Goal: Transaction & Acquisition: Purchase product/service

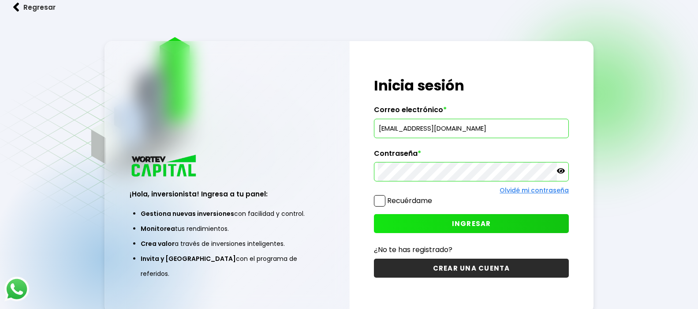
click at [469, 223] on span "INGRESAR" at bounding box center [471, 223] width 39 height 9
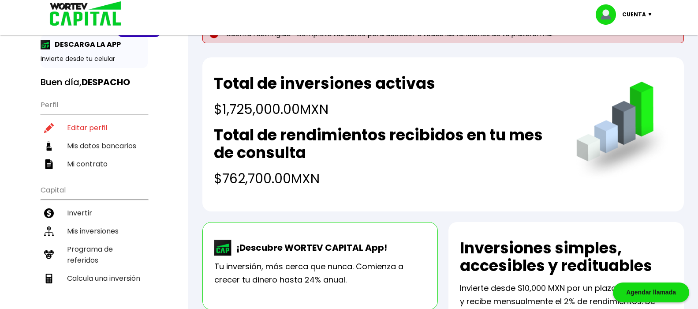
scroll to position [33, 0]
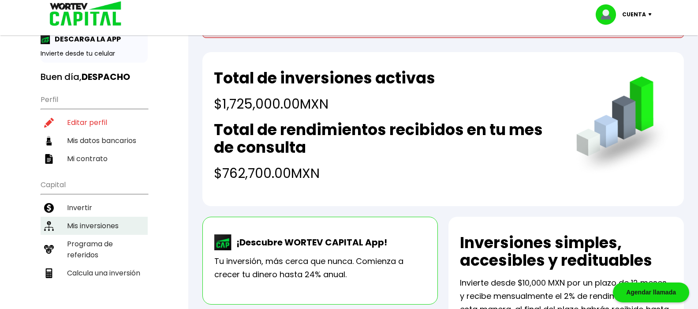
click at [76, 224] on li "Mis inversiones" at bounding box center [94, 226] width 107 height 18
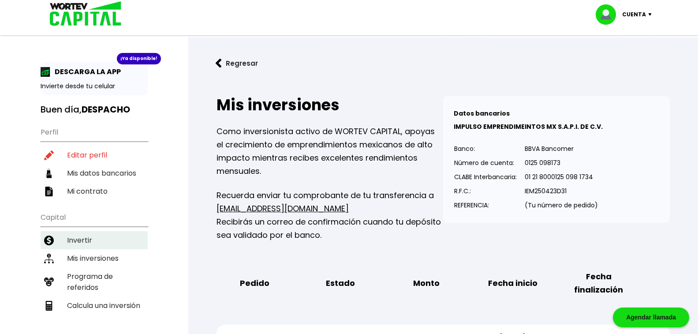
click at [81, 237] on li "Invertir" at bounding box center [94, 240] width 107 height 18
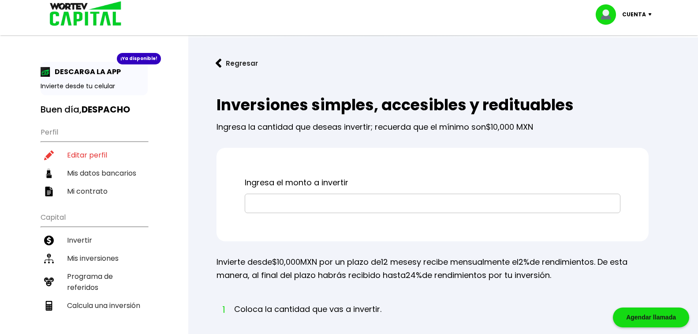
click at [300, 201] on input "text" at bounding box center [433, 203] width 368 height 19
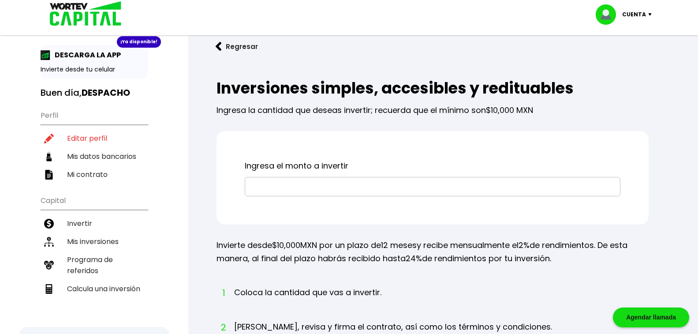
scroll to position [12, 0]
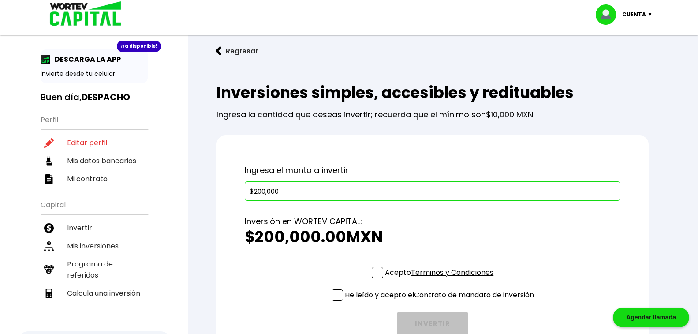
type input "$200,000"
click at [375, 273] on span at bounding box center [377, 272] width 11 height 11
click at [441, 279] on input "Acepto Términos y Condiciones" at bounding box center [441, 279] width 0 height 0
click at [338, 296] on span at bounding box center [337, 294] width 11 height 11
click at [441, 302] on input "He leído y acepto el Contrato de mandato de inversión" at bounding box center [441, 302] width 0 height 0
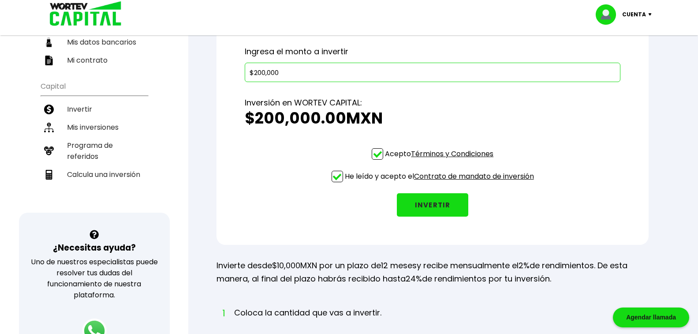
scroll to position [132, 0]
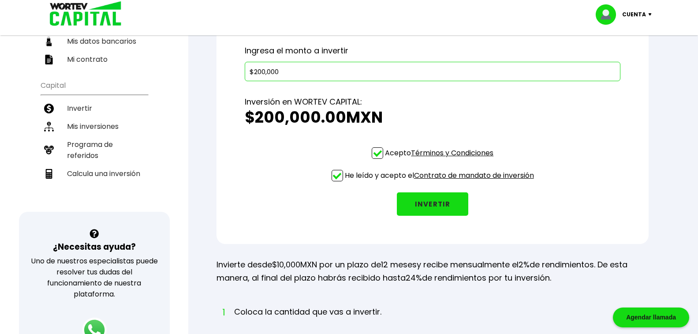
click at [434, 203] on button "INVERTIR" at bounding box center [432, 203] width 71 height 23
